Goal: Task Accomplishment & Management: Manage account settings

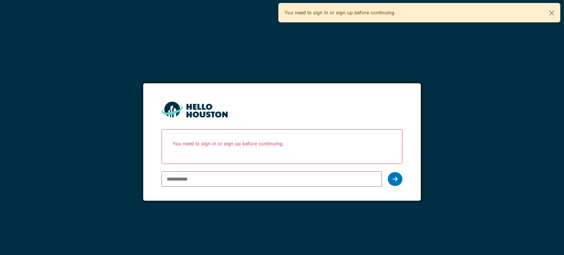
click at [194, 184] on input "email" at bounding box center [271, 178] width 220 height 15
type input "**********"
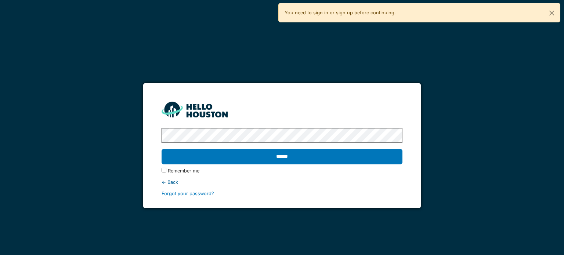
click at [161, 149] on input "******" at bounding box center [281, 156] width 240 height 15
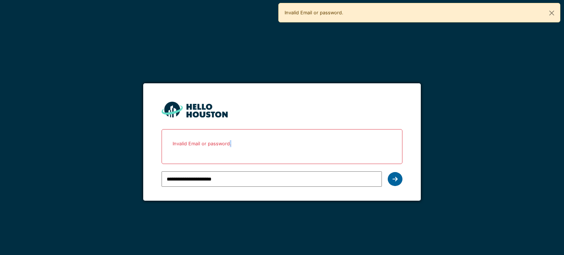
click at [398, 176] on div at bounding box center [394, 179] width 15 height 14
